Goal: Information Seeking & Learning: Understand process/instructions

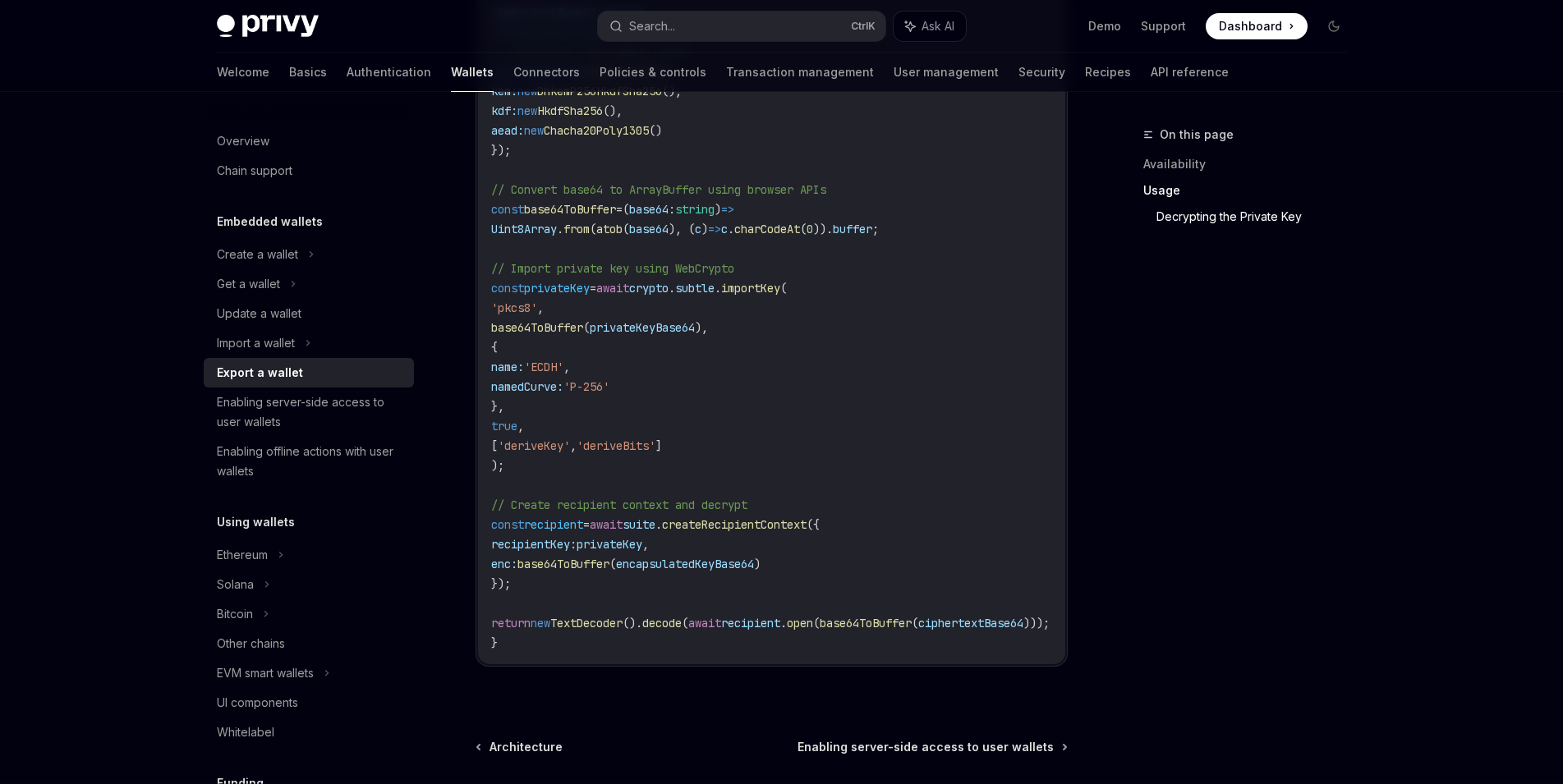
scroll to position [3386, 0]
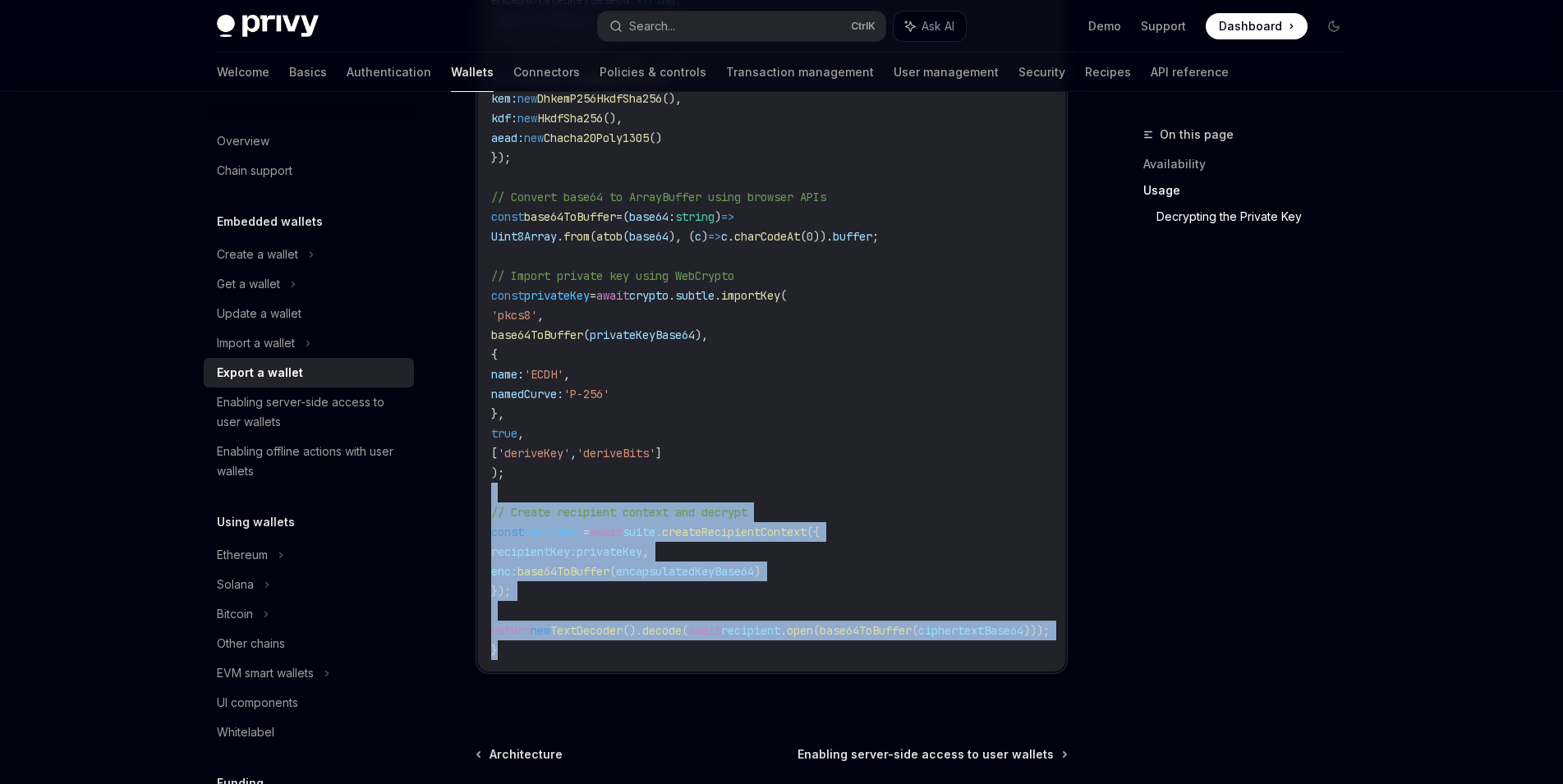
drag, startPoint x: 613, startPoint y: 660, endPoint x: 611, endPoint y: 453, distance: 207.0
click at [611, 491] on code "import { CipherSuite , DhkemP256HkdfSha256 , HkdfSha256 } from '@hpke/core' ; i…" at bounding box center [826, 138] width 670 height 1044
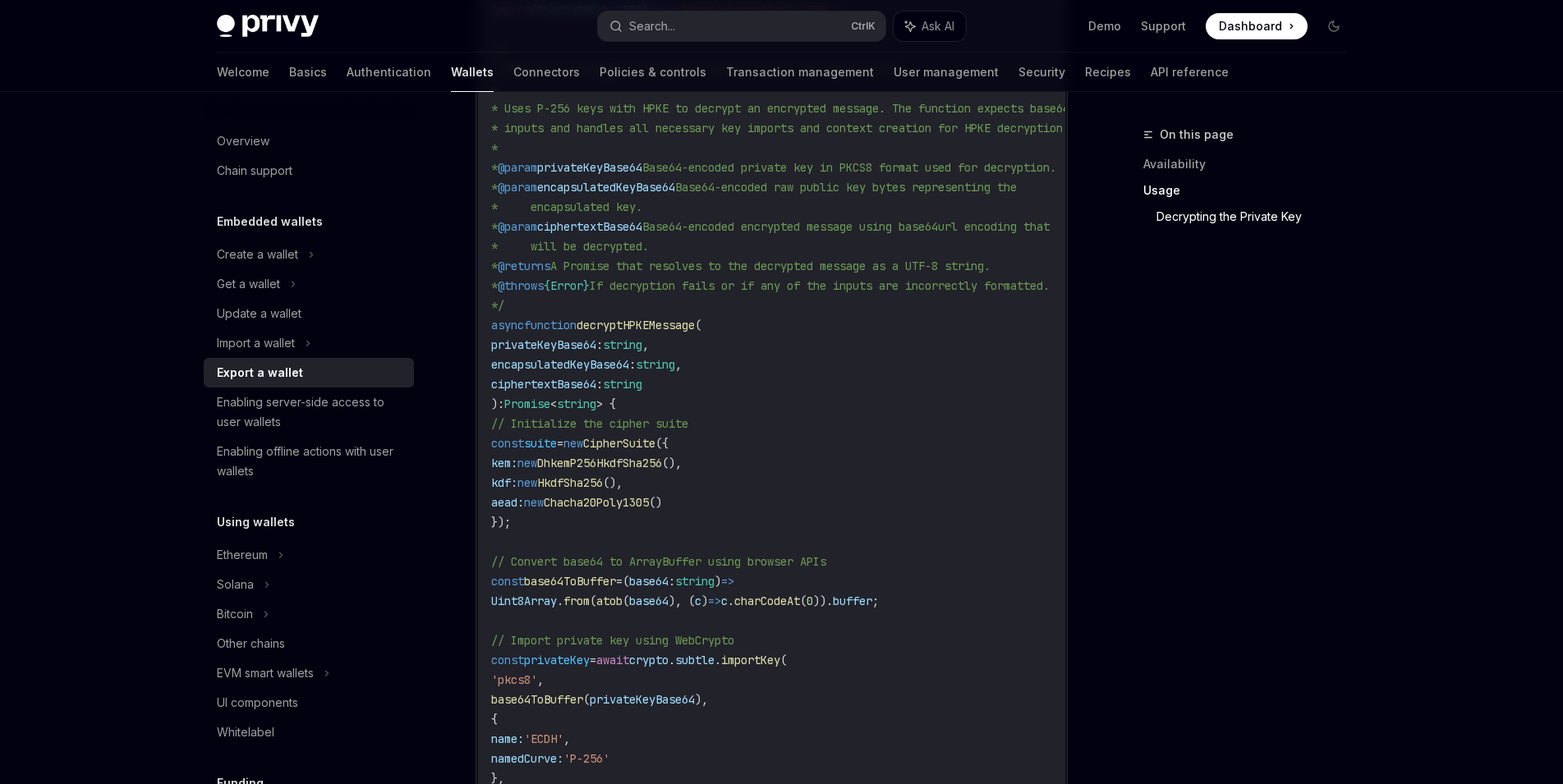
scroll to position [2983, 0]
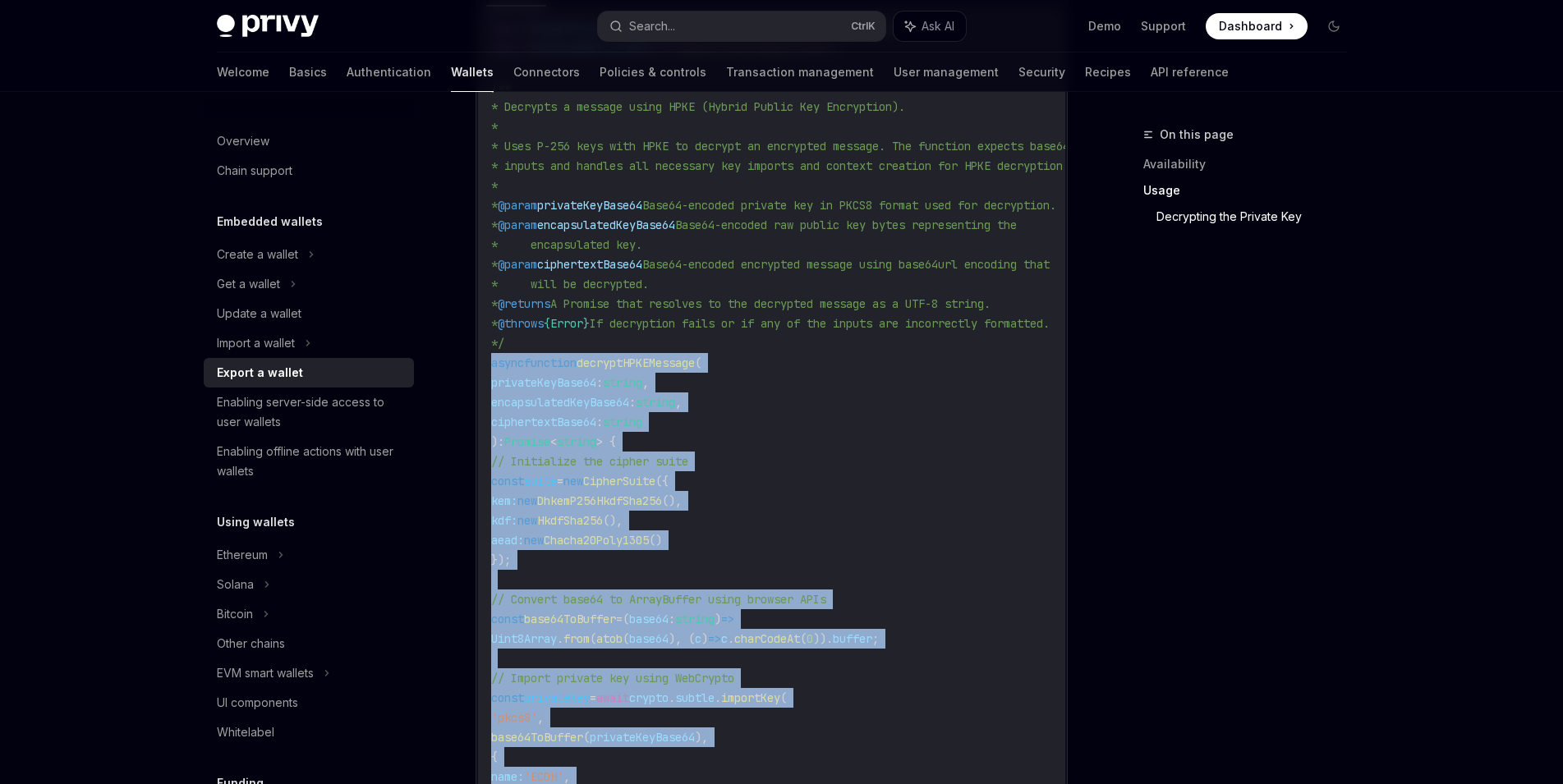
click at [489, 374] on div "import { CipherSuite , DhkemP256HkdfSha256 , HkdfSha256 } from '@hpke/core' ; i…" at bounding box center [771, 540] width 587 height 1067
copy code "async function decryptHPKEMessage ( privateKeyBase64 : string , encapsulatedKey…"
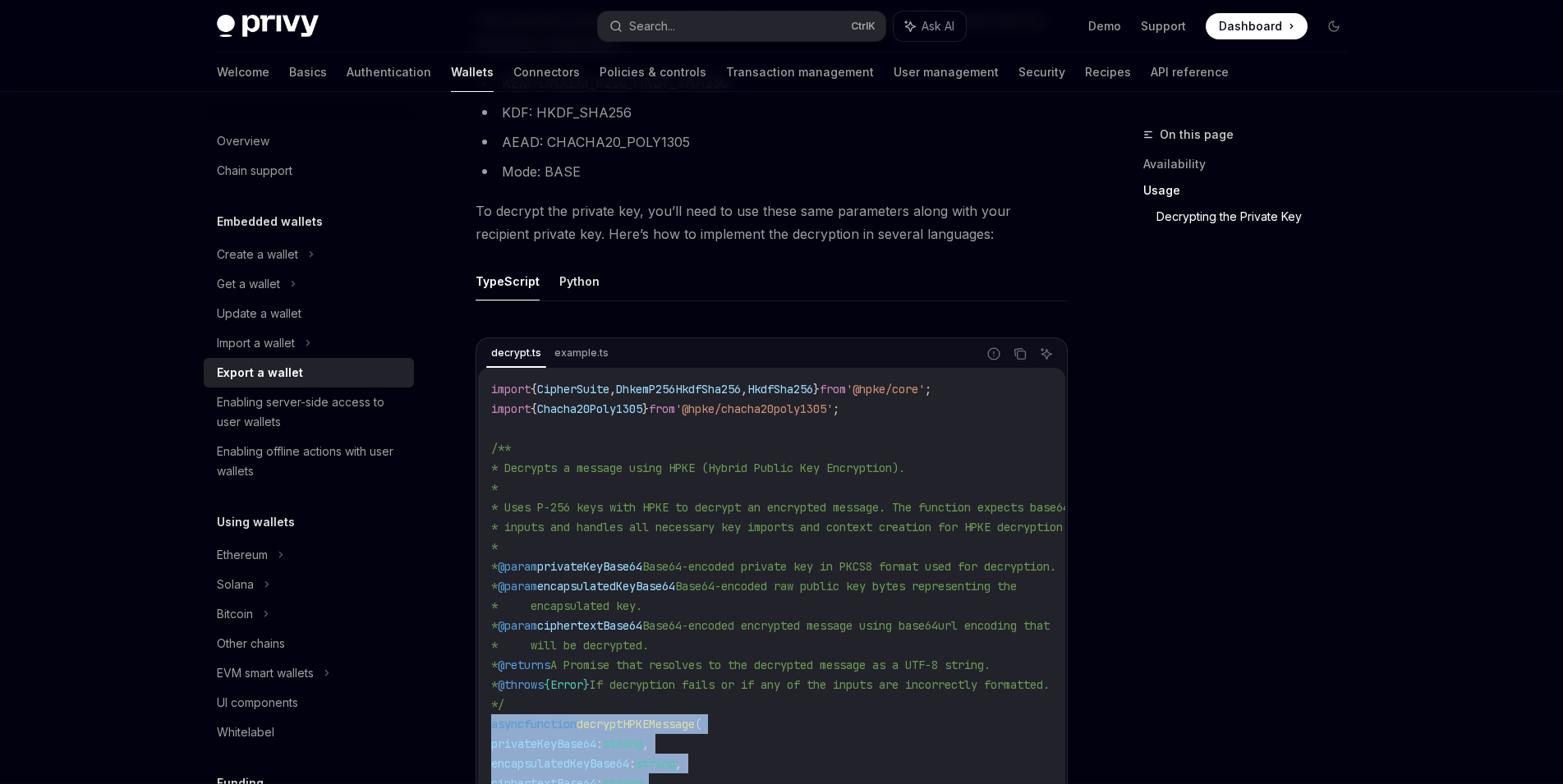
scroll to position [2623, 0]
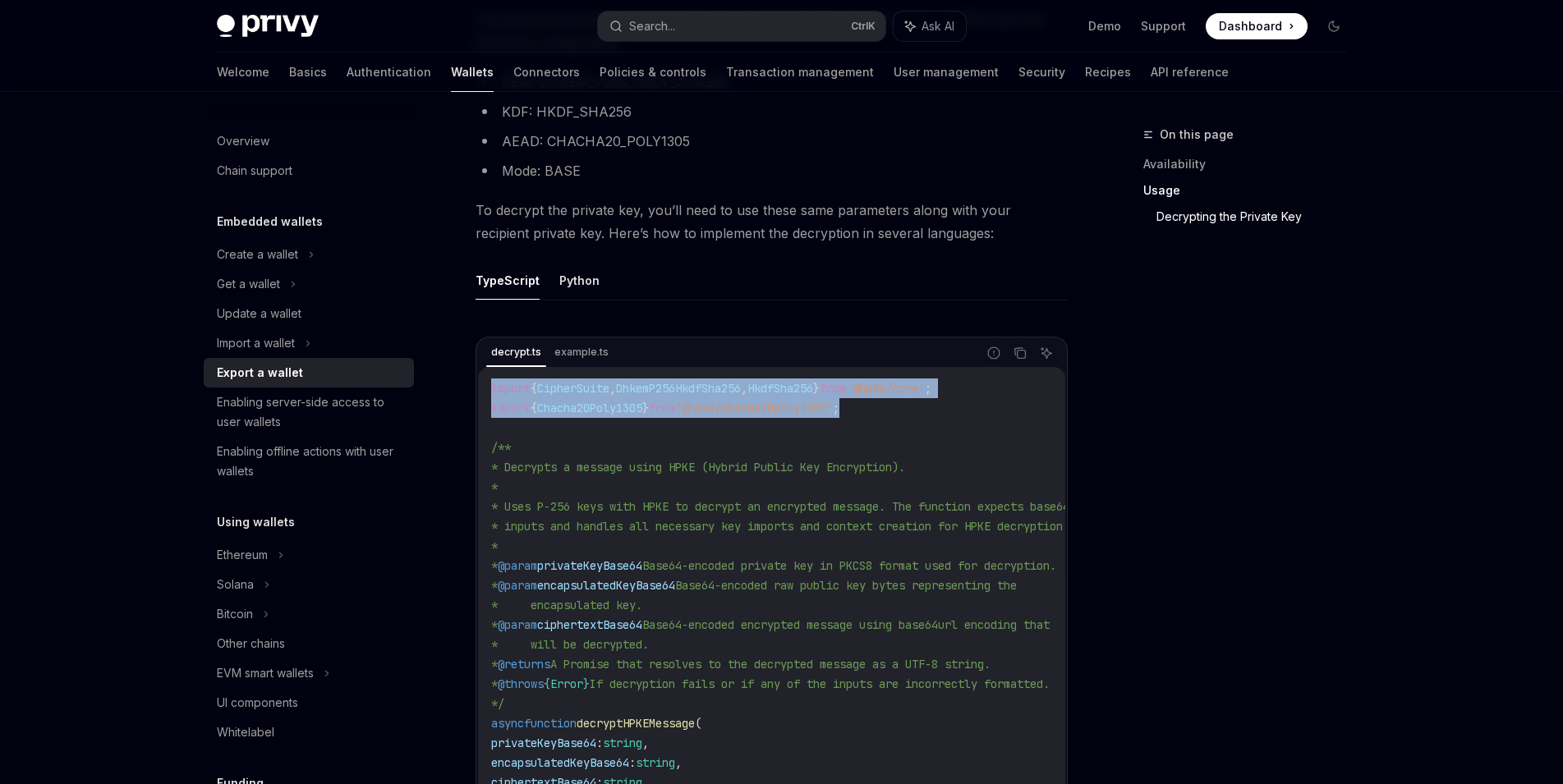
drag, startPoint x: 886, startPoint y: 425, endPoint x: 454, endPoint y: 398, distance: 432.8
copy code "import { CipherSuite , DhkemP256HkdfSha256 , HkdfSha256 } from '@hpke/core' ; i…"
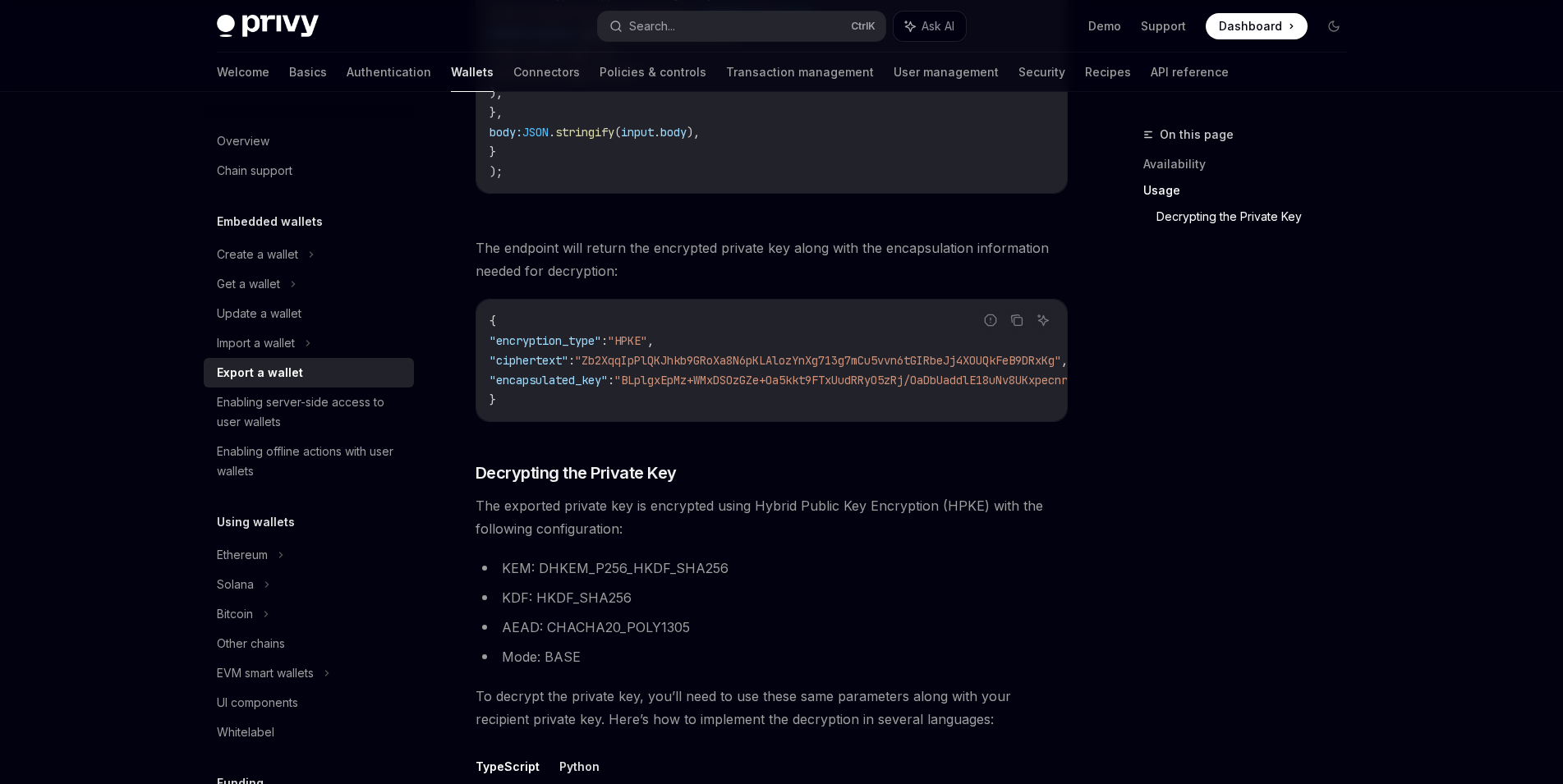
scroll to position [2106, 0]
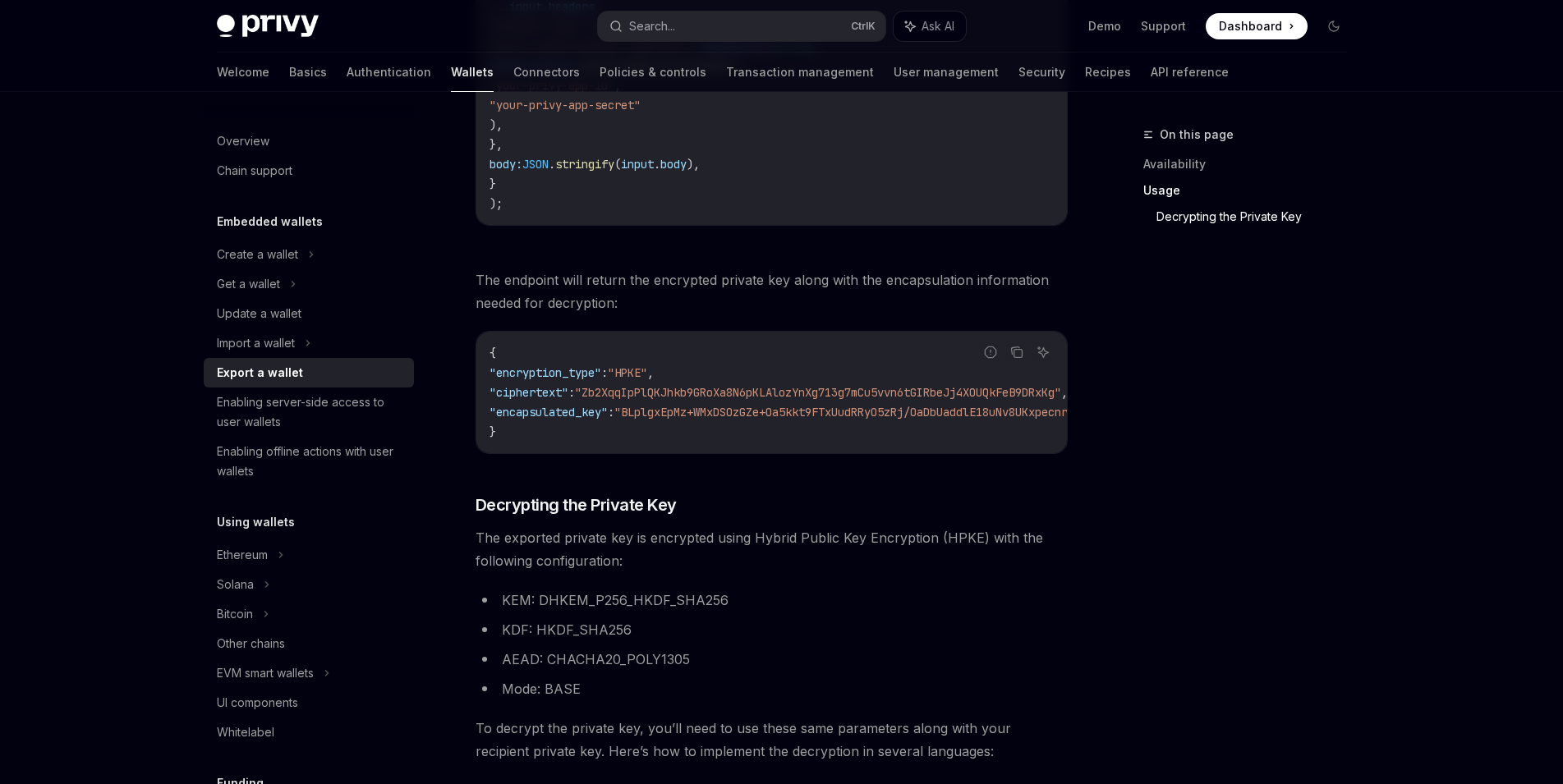
click at [561, 420] on span ""encapsulated_key"" at bounding box center [548, 412] width 118 height 15
copy span "encapsulated_key"
click at [548, 400] on span ""ciphertext"" at bounding box center [529, 392] width 79 height 15
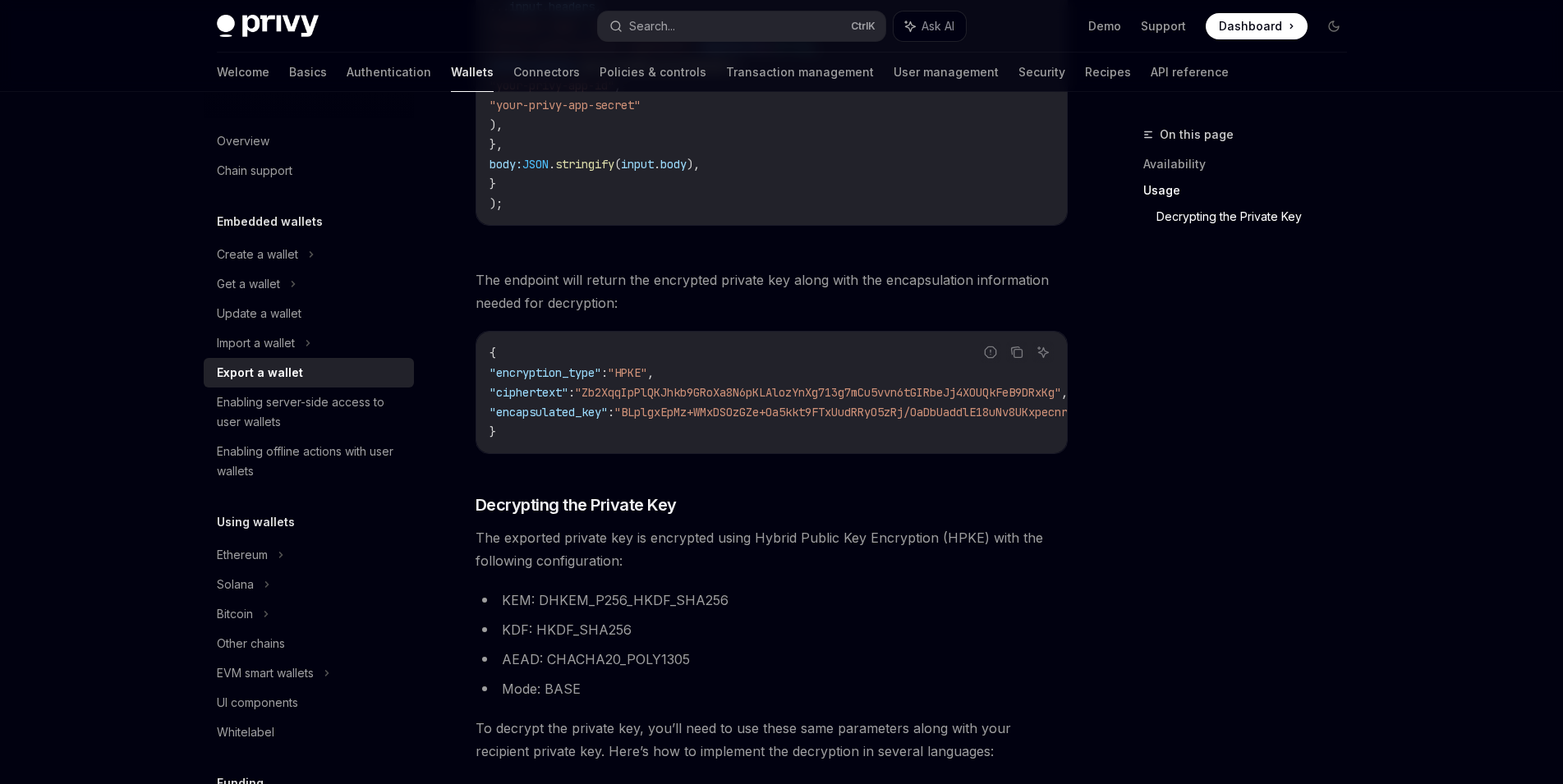
copy span "ciphertext"
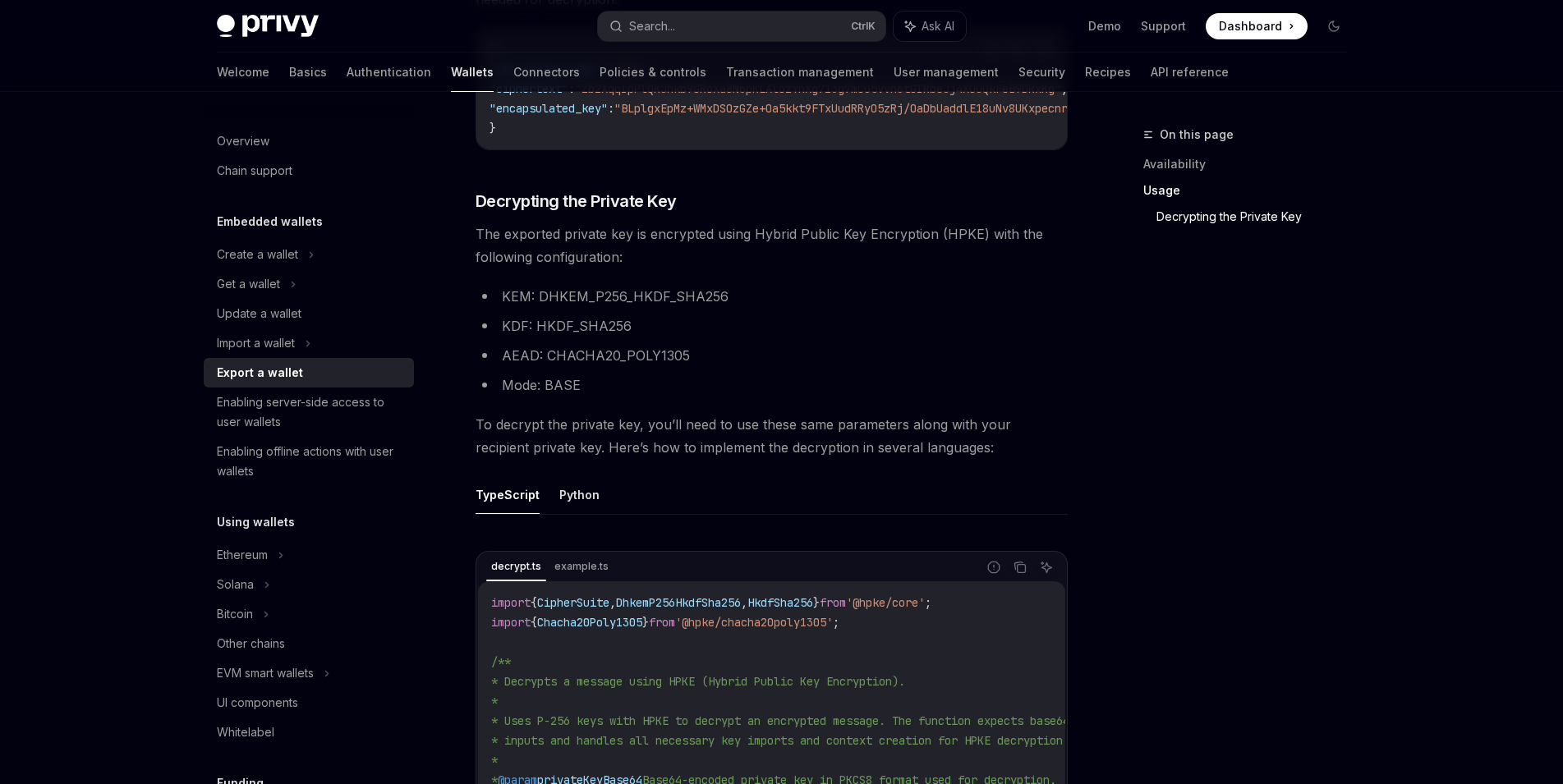
scroll to position [2440, 0]
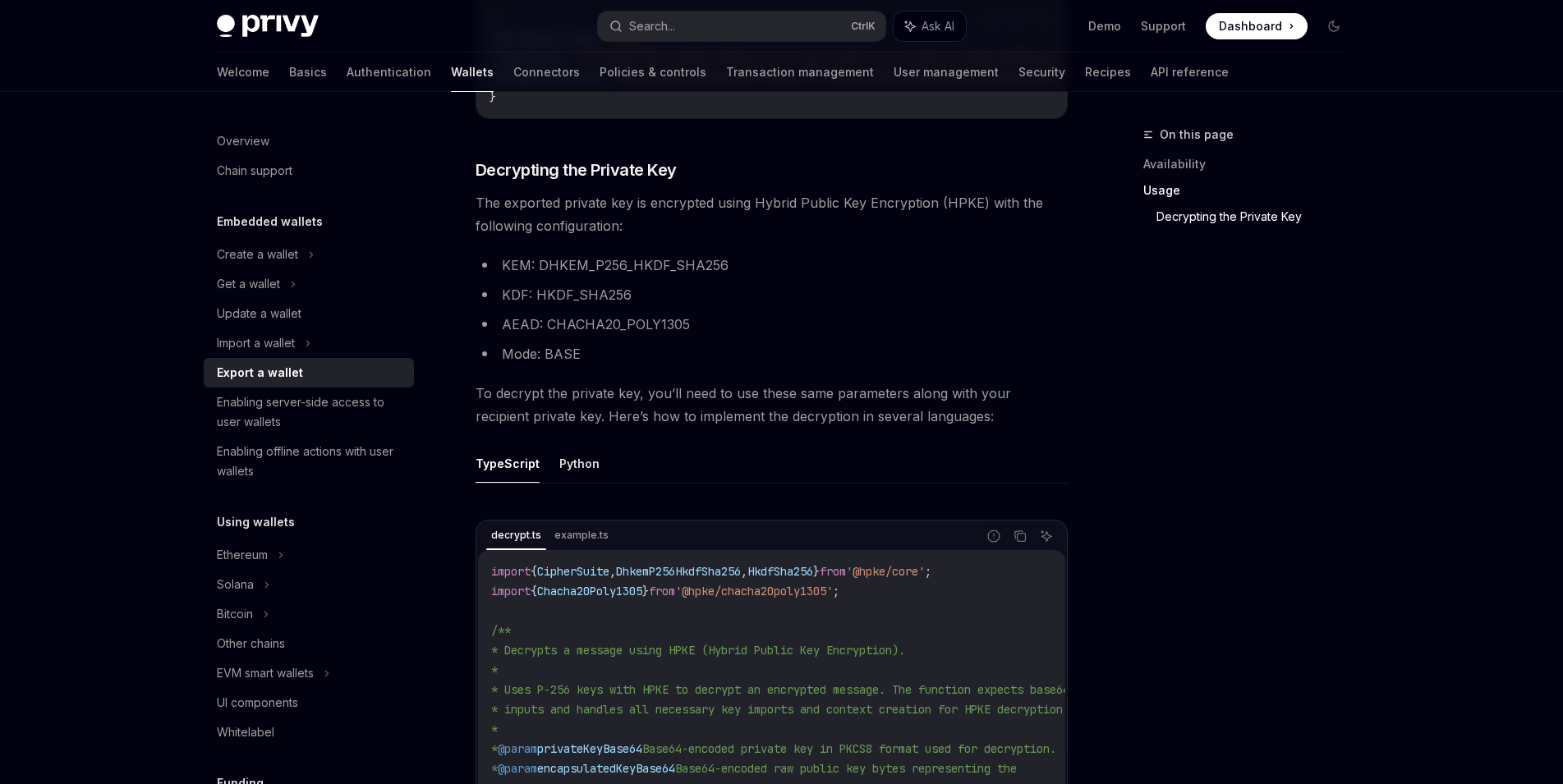
click at [1116, 262] on div "On this page Availability Usage Decrypting the Private Key" at bounding box center [1235, 453] width 250 height 659
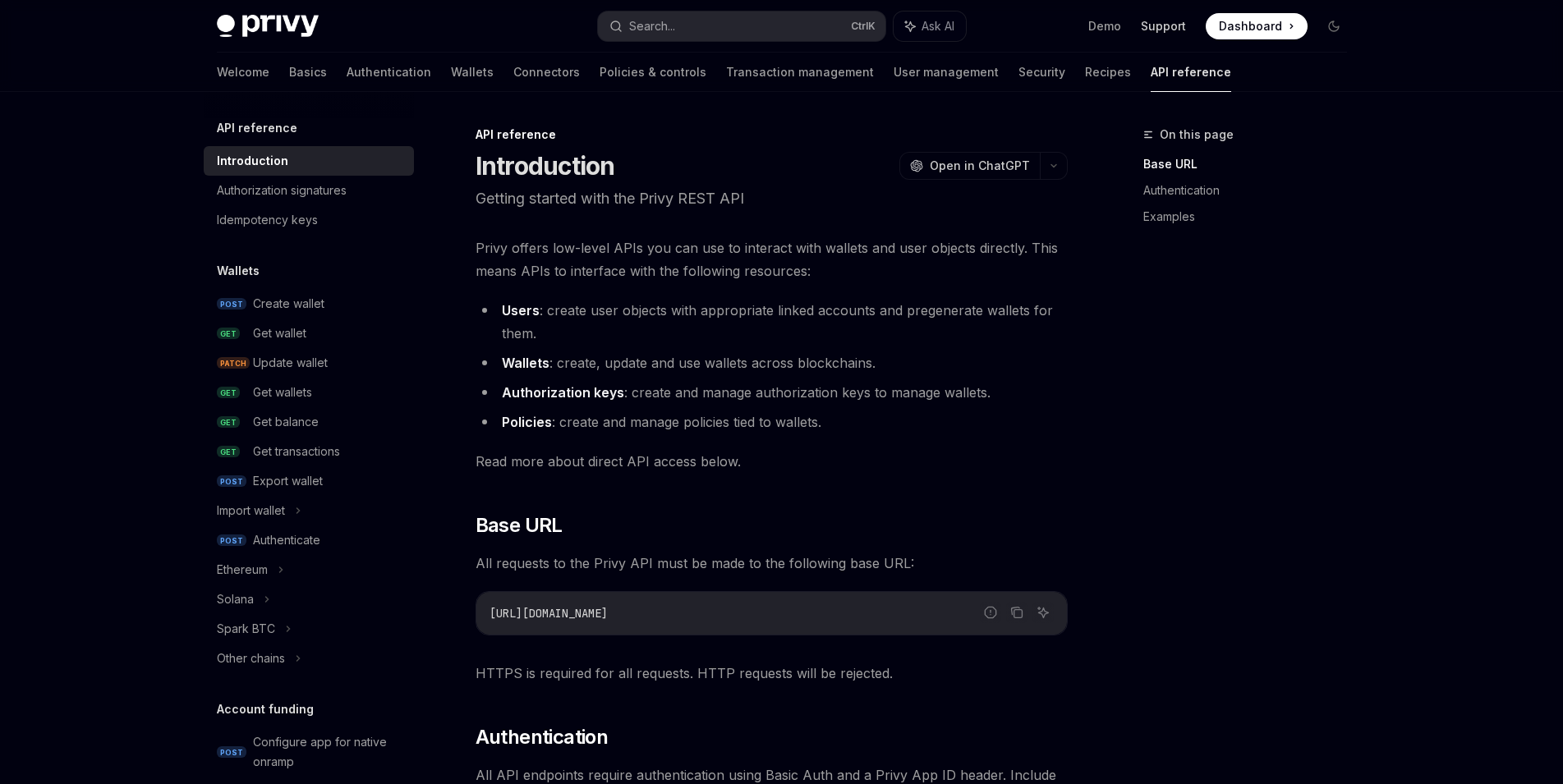
click at [1156, 32] on link "Support" at bounding box center [1163, 26] width 45 height 16
